Goal: Transaction & Acquisition: Purchase product/service

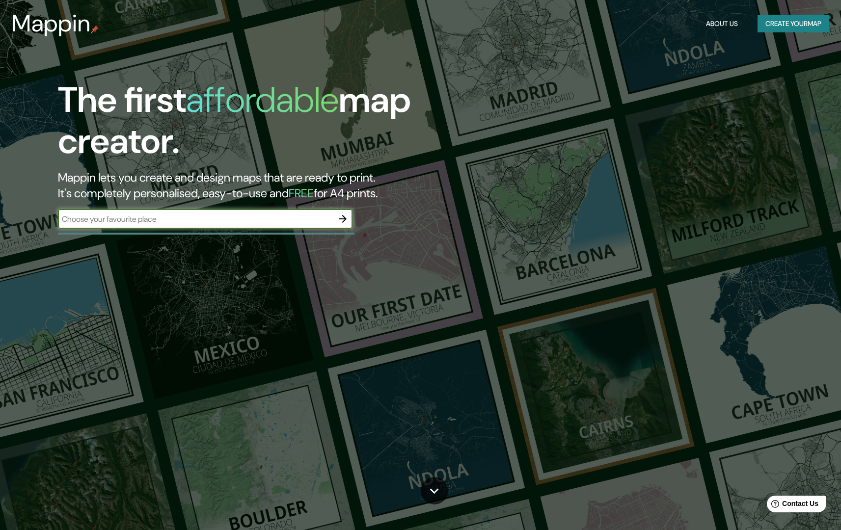
click at [339, 221] on icon "button" at bounding box center [343, 219] width 12 height 12
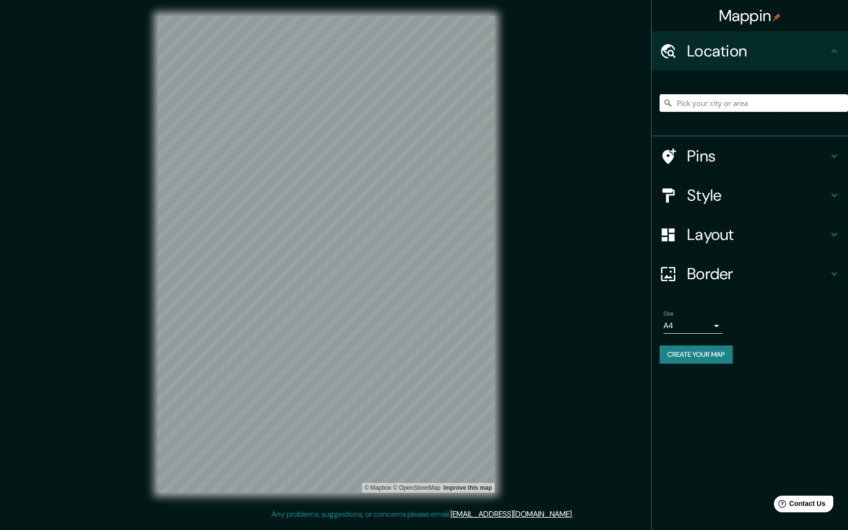
click at [735, 107] on input "Pick your city or area" at bounding box center [754, 103] width 189 height 18
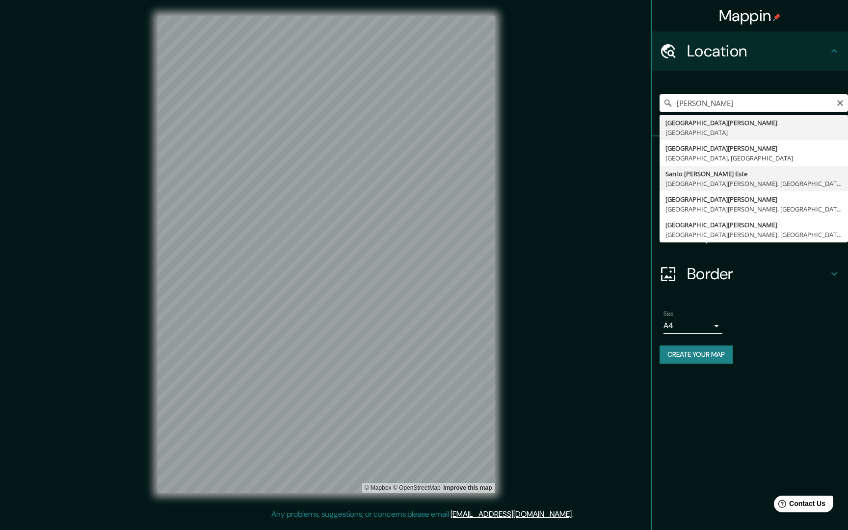
type input "Santo Domingo Este, Santo Domingo, Dominican Republic"
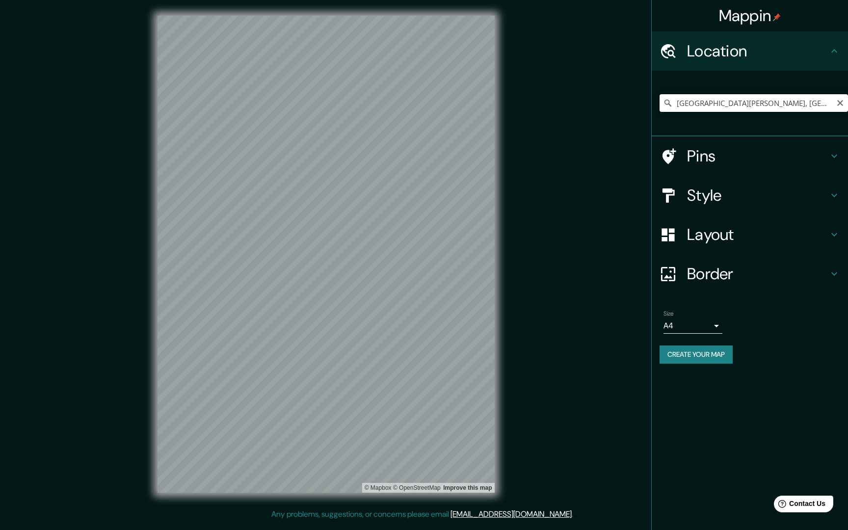
click at [826, 100] on input "Santo Domingo Este, Santo Domingo, Dominican Republic" at bounding box center [754, 103] width 189 height 18
click at [841, 102] on icon "Clear" at bounding box center [841, 103] width 8 height 8
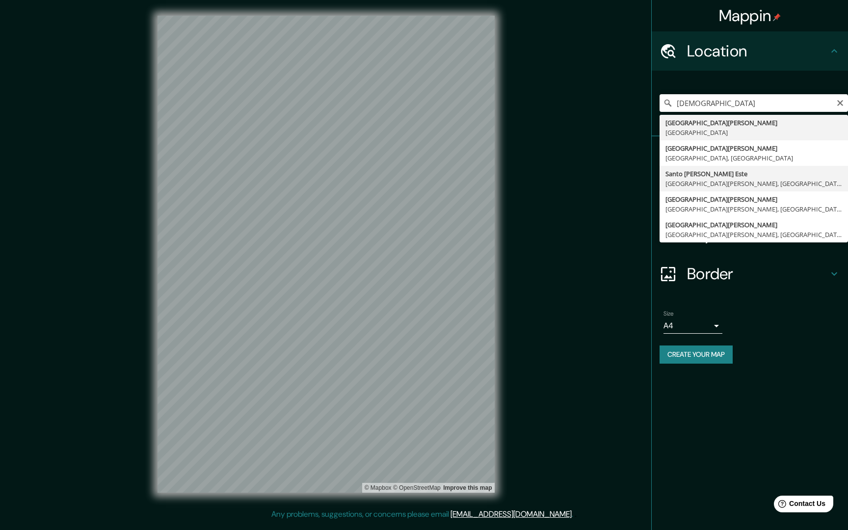
type input "Santo Domingo Este, Santo Domingo, Dominican Republic"
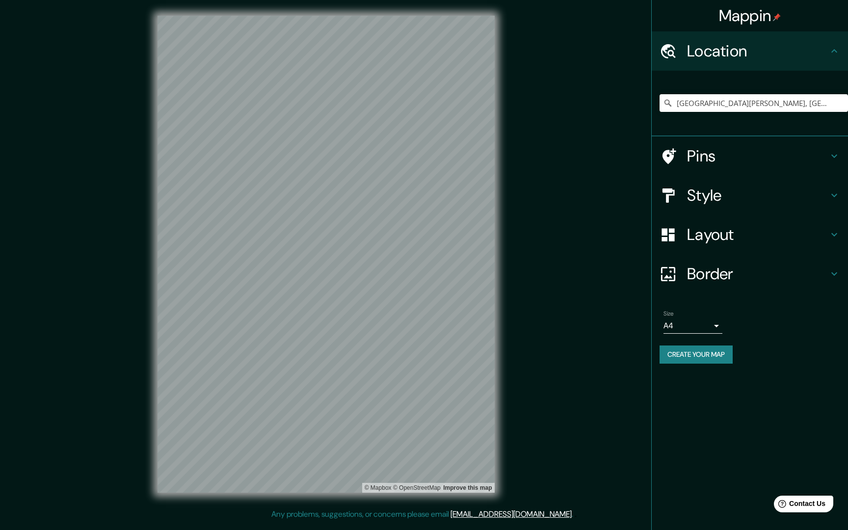
click at [731, 195] on h4 "Style" at bounding box center [757, 196] width 141 height 20
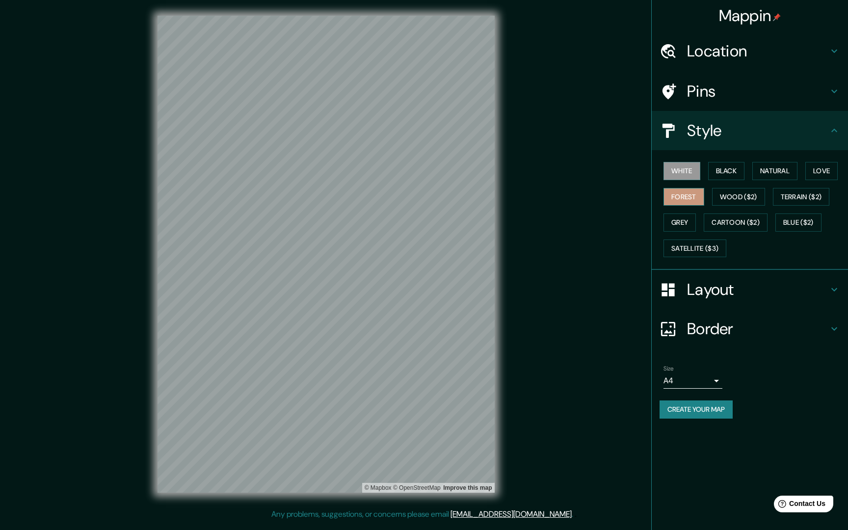
click at [695, 200] on button "Forest" at bounding box center [684, 197] width 41 height 18
click at [803, 170] on div "White Black Natural Love Forest Wood ($2) Terrain ($2) Grey Cartoon ($2) Blue (…" at bounding box center [754, 209] width 189 height 103
click at [798, 171] on button "Natural" at bounding box center [775, 171] width 45 height 18
click at [692, 403] on button "Create your map" at bounding box center [696, 410] width 73 height 18
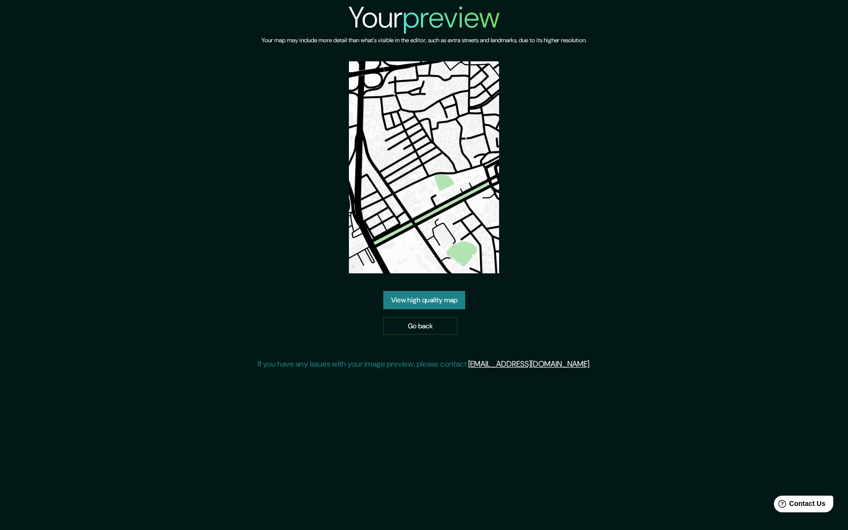
click at [445, 293] on div "Your preview Your map may include more detail than what's visible in the editor…" at bounding box center [424, 189] width 333 height 378
click at [444, 299] on link "View high quality map" at bounding box center [424, 300] width 82 height 18
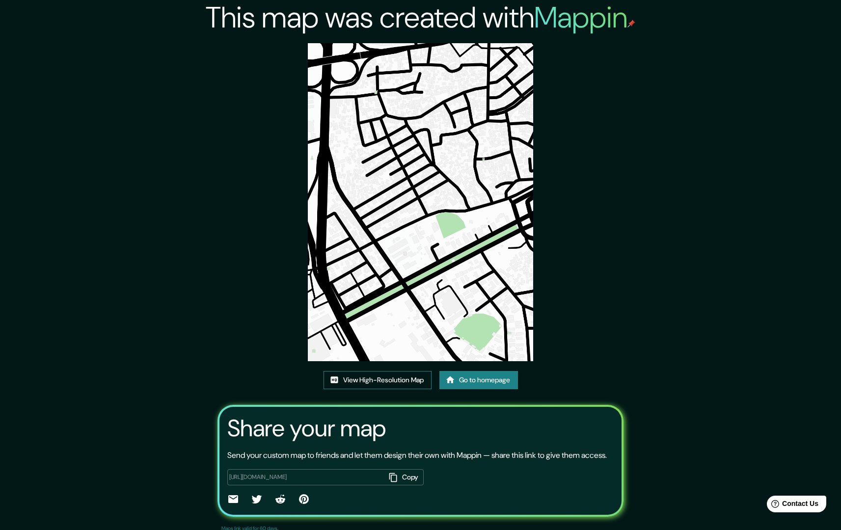
click at [420, 382] on link "View High-Resolution Map" at bounding box center [378, 380] width 108 height 18
